Goal: Task Accomplishment & Management: Manage account settings

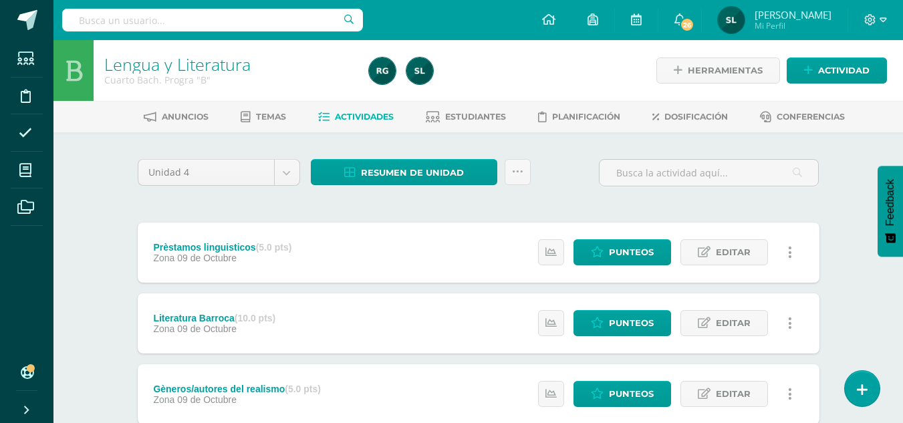
drag, startPoint x: 570, startPoint y: 165, endPoint x: 561, endPoint y: 162, distance: 9.7
click at [561, 162] on div "Unidad 4 Unidad 1 Unidad 2 Unidad 3 Unidad 4 Resumen de unidad Subir actividade…" at bounding box center [478, 178] width 693 height 38
click at [494, 112] on span "Estudiantes" at bounding box center [475, 117] width 61 height 10
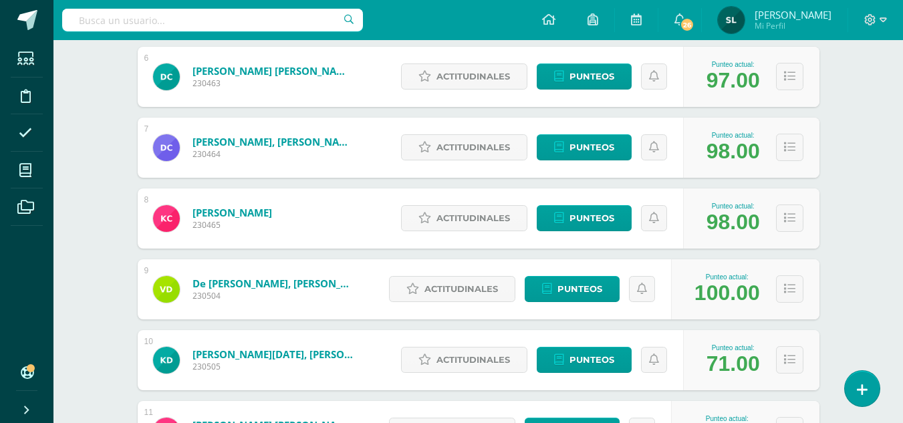
scroll to position [602, 0]
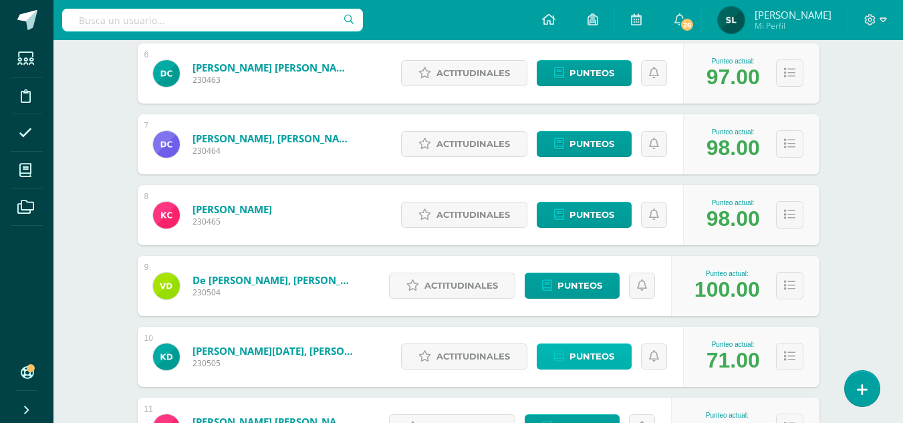
click at [582, 354] on span "Punteos" at bounding box center [592, 356] width 45 height 25
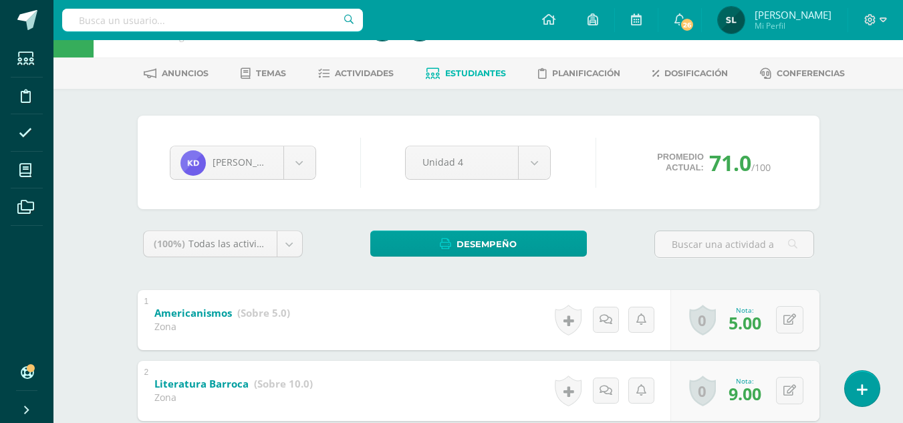
scroll to position [67, 0]
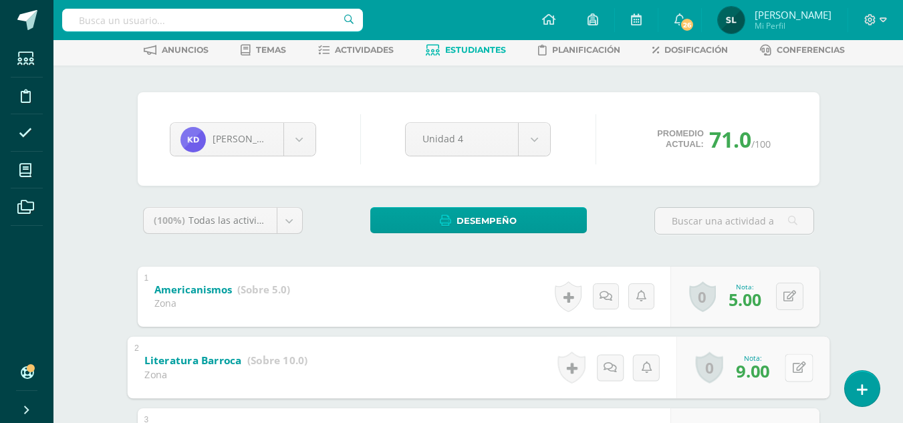
click at [789, 365] on button at bounding box center [799, 368] width 28 height 28
type input "8"
click at [765, 372] on icon at bounding box center [763, 371] width 12 height 11
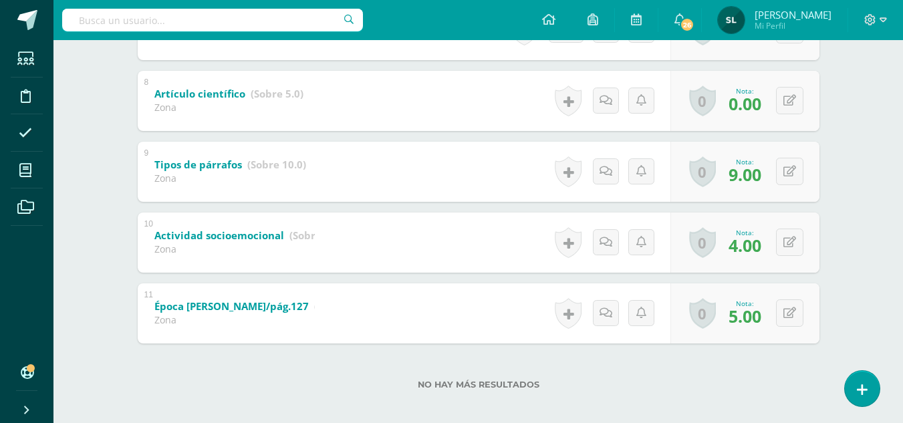
scroll to position [768, 0]
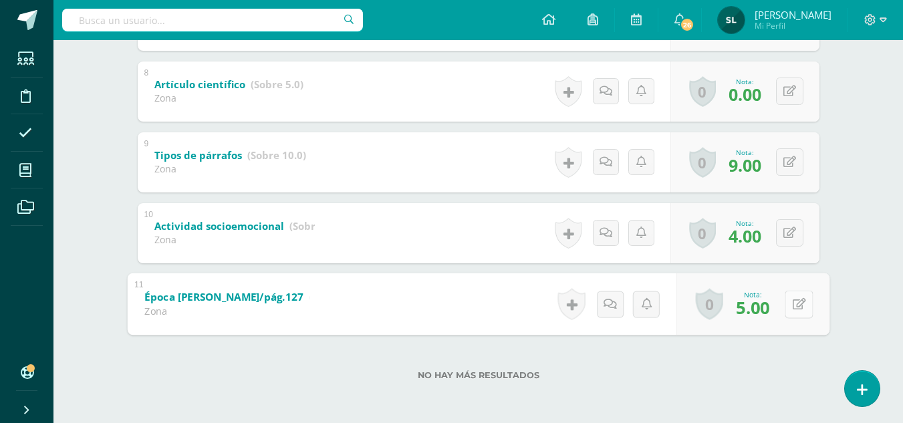
click at [793, 301] on icon at bounding box center [798, 303] width 13 height 11
type input "0"
click at [763, 306] on icon at bounding box center [763, 308] width 12 height 11
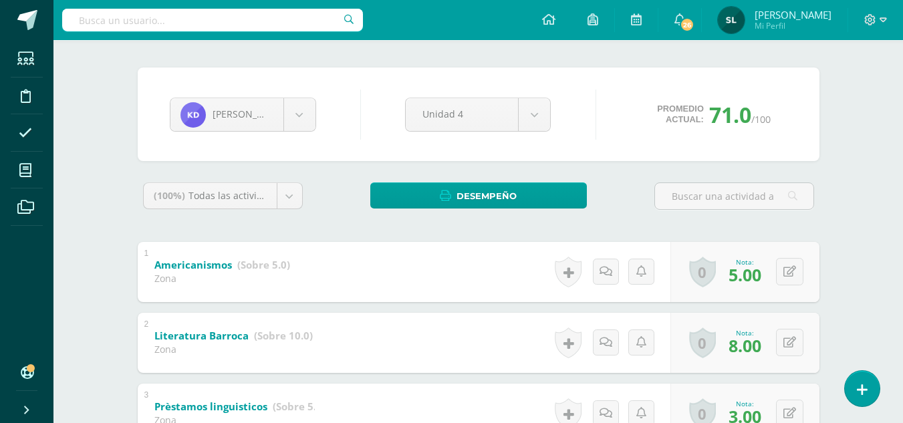
scroll to position [0, 0]
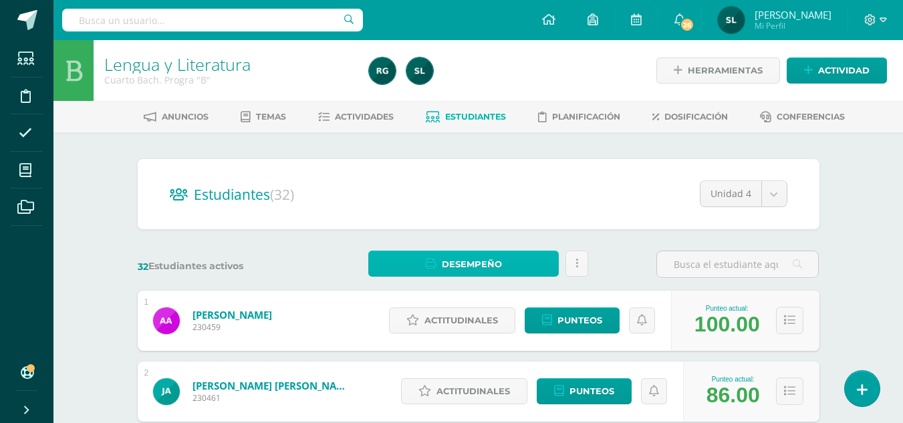
click at [501, 256] on span "Desempeño" at bounding box center [472, 264] width 60 height 25
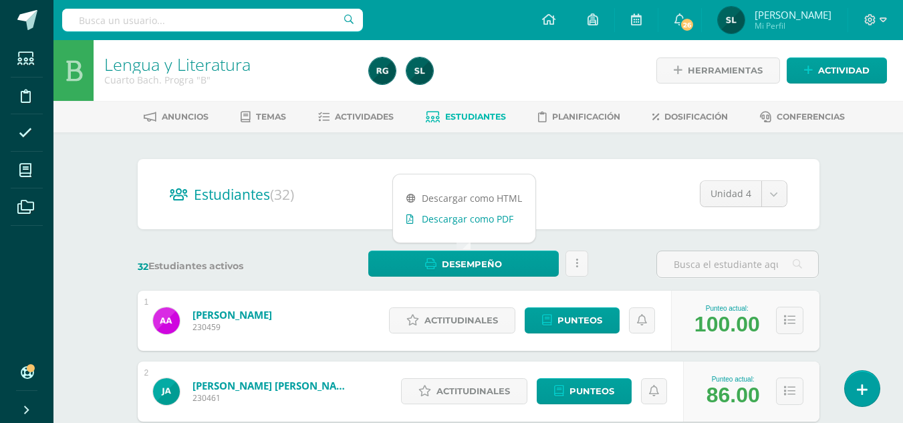
click at [510, 220] on link "Descargar como PDF" at bounding box center [464, 219] width 142 height 21
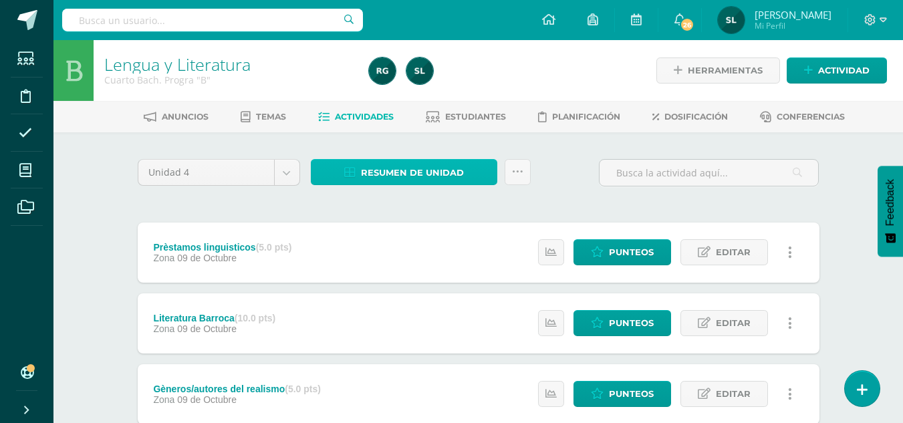
click at [427, 176] on span "Resumen de unidad" at bounding box center [412, 172] width 103 height 25
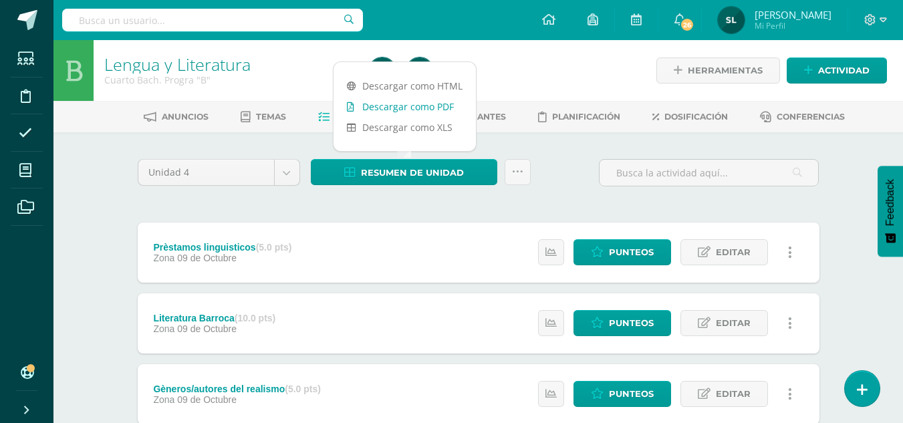
click at [447, 105] on link "Descargar como PDF" at bounding box center [405, 106] width 142 height 21
click at [426, 108] on link "Descargar como PDF" at bounding box center [405, 106] width 142 height 21
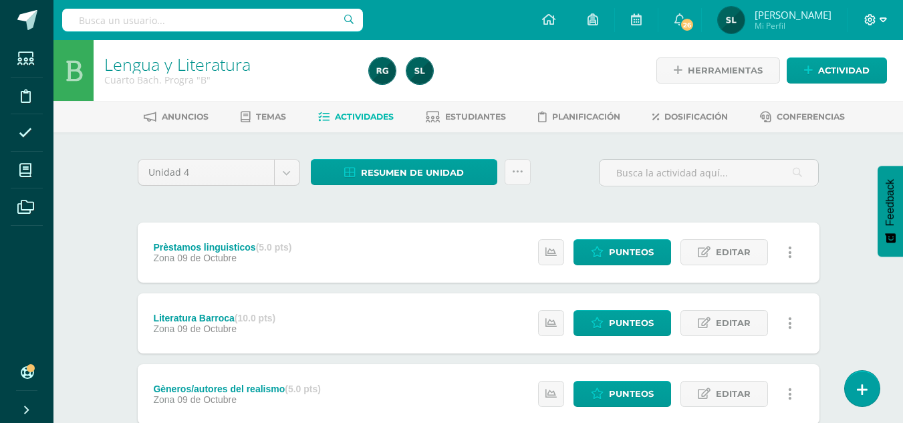
click at [873, 24] on icon at bounding box center [870, 20] width 12 height 12
click at [831, 92] on span "Cerrar sesión" at bounding box center [842, 91] width 60 height 13
